Goal: Communication & Community: Connect with others

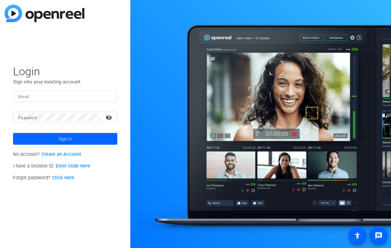
click at [67, 96] on input "Email" at bounding box center [65, 96] width 94 height 8
type input "anthony_frerking@americancentury.com"
click at [13, 133] on button "Sign in" at bounding box center [65, 139] width 104 height 12
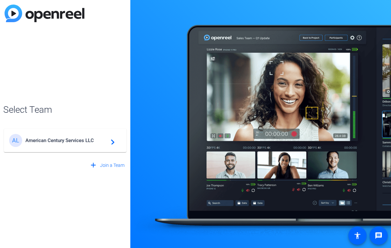
click at [69, 145] on div "AL American Century Services LLC navigate_next" at bounding box center [65, 140] width 112 height 13
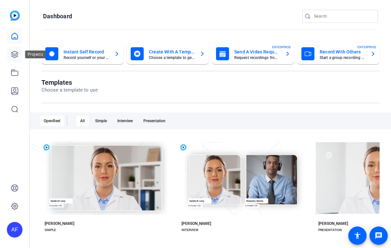
click at [16, 51] on icon at bounding box center [15, 54] width 8 height 8
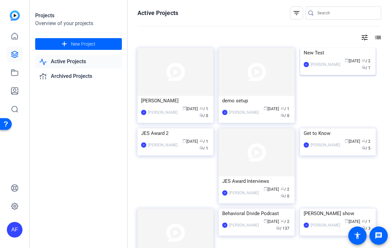
click at [338, 48] on img at bounding box center [338, 48] width 76 height 0
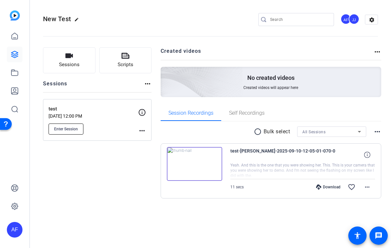
click at [66, 127] on span "Enter Session" at bounding box center [66, 128] width 24 height 5
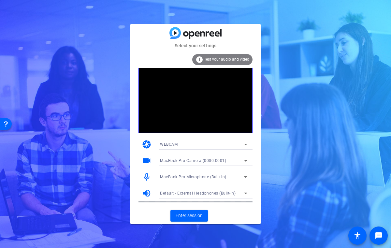
click at [206, 163] on span "MacBook Pro Camera (0000:0001)" at bounding box center [193, 160] width 66 height 5
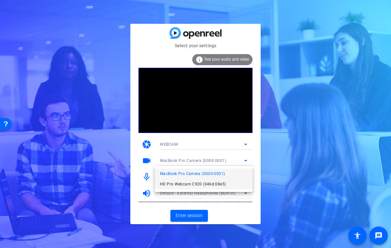
click at [192, 187] on span "HD Pro Webcam C920 (046d:08e5)" at bounding box center [193, 184] width 66 height 8
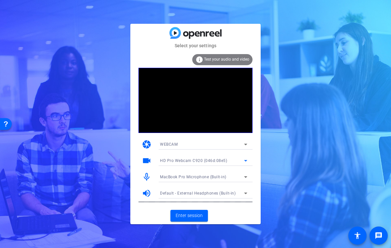
click at [191, 178] on span "MacBook Pro Microphone (Built-in)" at bounding box center [193, 177] width 66 height 5
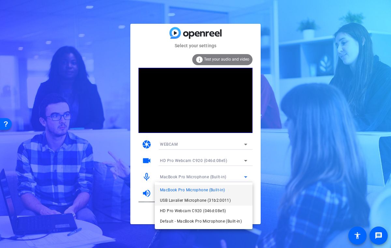
click at [188, 200] on span "USB Lavalier Microphone (31b2:0011)" at bounding box center [195, 200] width 71 height 8
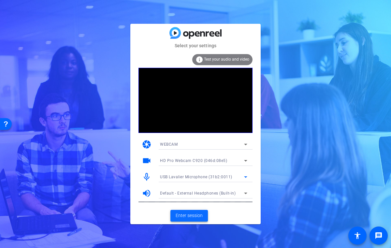
click at [190, 218] on span "Enter session" at bounding box center [189, 215] width 27 height 7
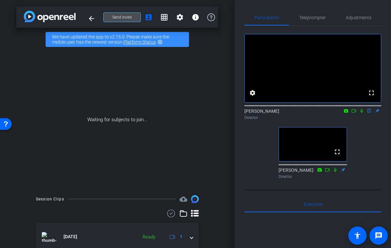
click at [134, 14] on span at bounding box center [122, 17] width 37 height 16
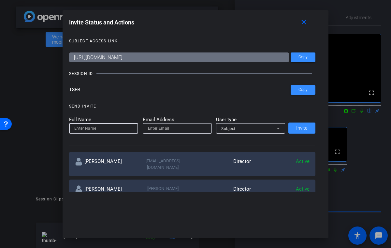
click at [112, 130] on input at bounding box center [103, 128] width 59 height 8
type input "[PERSON_NAME]"
click at [163, 128] on input "email" at bounding box center [177, 128] width 59 height 8
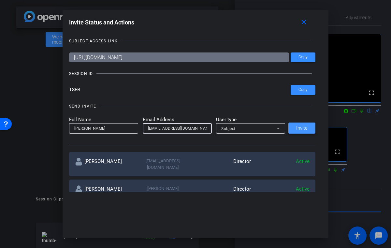
type input "ookla1011@gmail.com"
click at [302, 126] on span "Invite" at bounding box center [301, 128] width 11 height 5
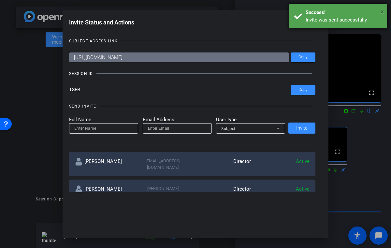
click at [383, 11] on span "×" at bounding box center [382, 12] width 4 height 8
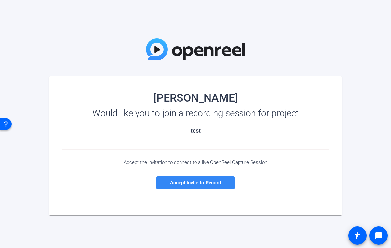
click at [196, 185] on span "Accept invite to Record" at bounding box center [195, 183] width 51 height 6
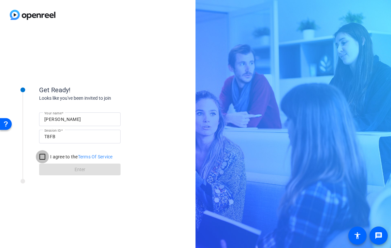
click at [43, 157] on input "I agree to the Terms Of Service" at bounding box center [42, 156] width 13 height 13
checkbox input "true"
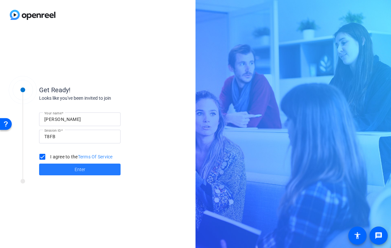
click at [59, 169] on span at bounding box center [79, 170] width 81 height 16
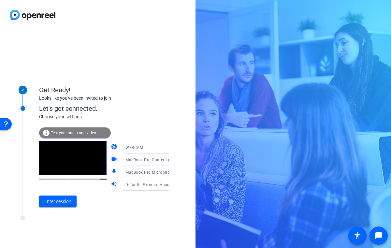
click at [147, 161] on span "MacBook Pro Camera (0000:0001)" at bounding box center [158, 159] width 66 height 5
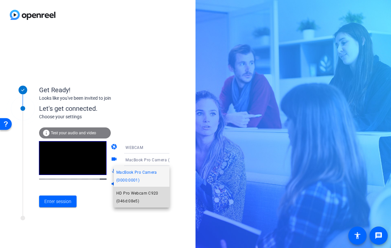
click at [134, 191] on span "HD Pro Webcam C920 (046d:08e5)" at bounding box center [141, 197] width 50 height 16
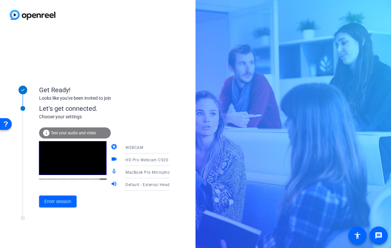
click at [140, 173] on span "MacBook Pro Microphone (Built-in)" at bounding box center [158, 171] width 66 height 5
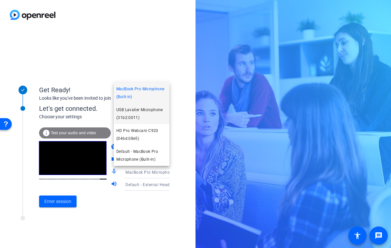
click at [134, 111] on span "USB Lavalier Microphone (31b2:0011)" at bounding box center [141, 114] width 50 height 16
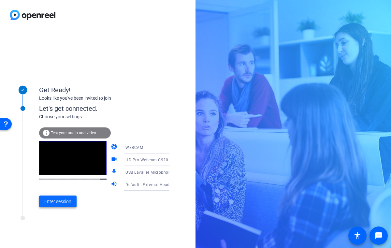
click at [54, 201] on span "Enter session" at bounding box center [57, 201] width 27 height 7
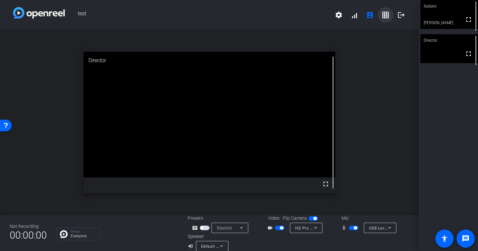
click at [386, 15] on mat-icon "grid_on" at bounding box center [386, 15] width 8 height 8
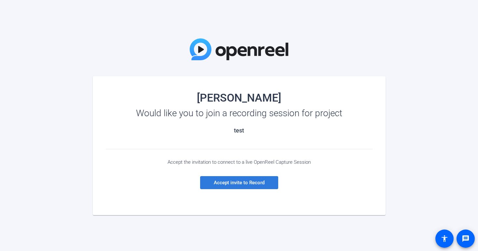
click at [237, 185] on span "Accept invite to Record" at bounding box center [239, 183] width 51 height 6
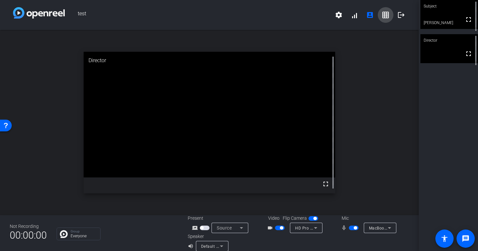
click at [385, 15] on mat-icon "grid_on" at bounding box center [386, 15] width 8 height 8
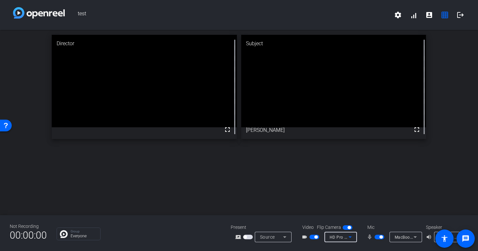
click at [353, 237] on icon at bounding box center [351, 237] width 8 height 8
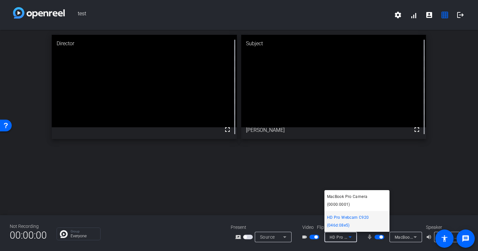
click at [362, 240] on div at bounding box center [239, 125] width 478 height 251
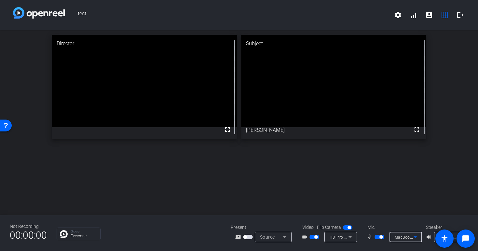
click at [415, 237] on icon at bounding box center [415, 237] width 3 height 2
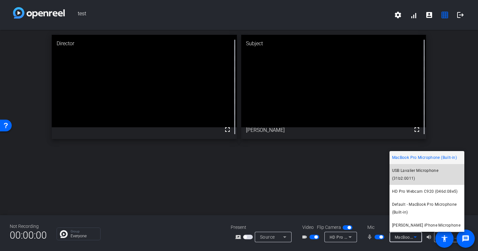
click at [418, 167] on span "USB Lavalier Microphone (31b2:0011)" at bounding box center [427, 175] width 70 height 16
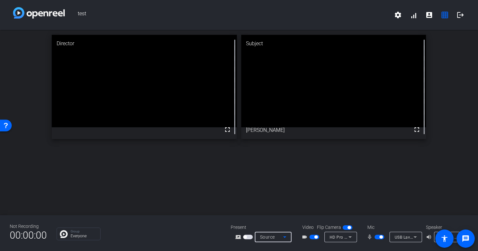
click at [284, 237] on icon at bounding box center [284, 237] width 3 height 2
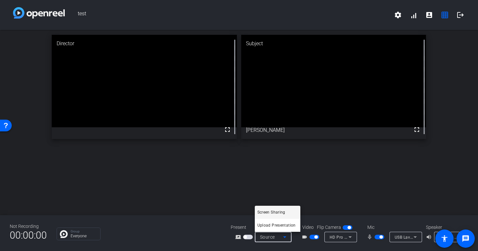
click at [201, 178] on div at bounding box center [239, 125] width 478 height 251
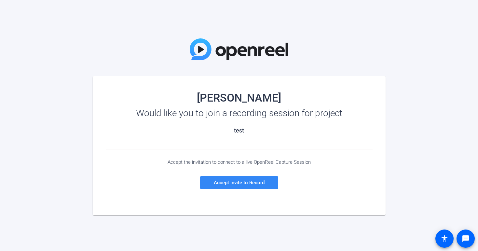
click at [246, 183] on span "Accept invite to Record" at bounding box center [239, 183] width 51 height 6
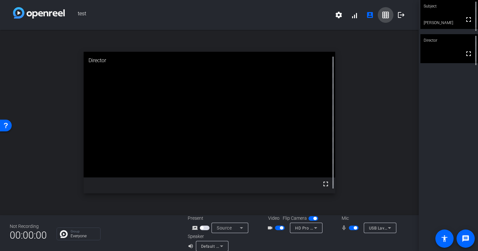
click at [384, 12] on mat-icon "grid_on" at bounding box center [386, 15] width 8 height 8
